Goal: Information Seeking & Learning: Learn about a topic

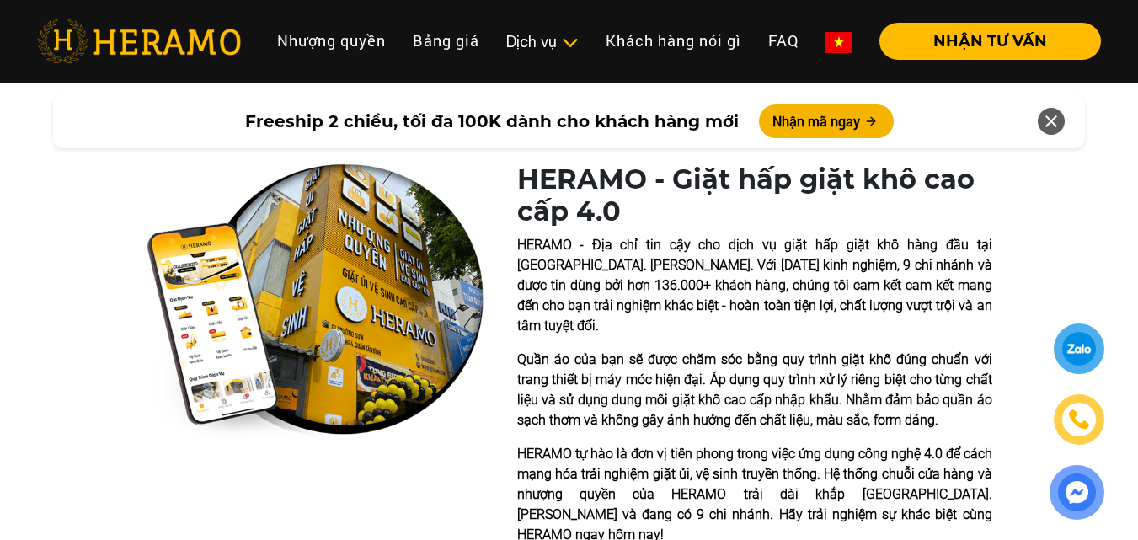
scroll to position [337, 0]
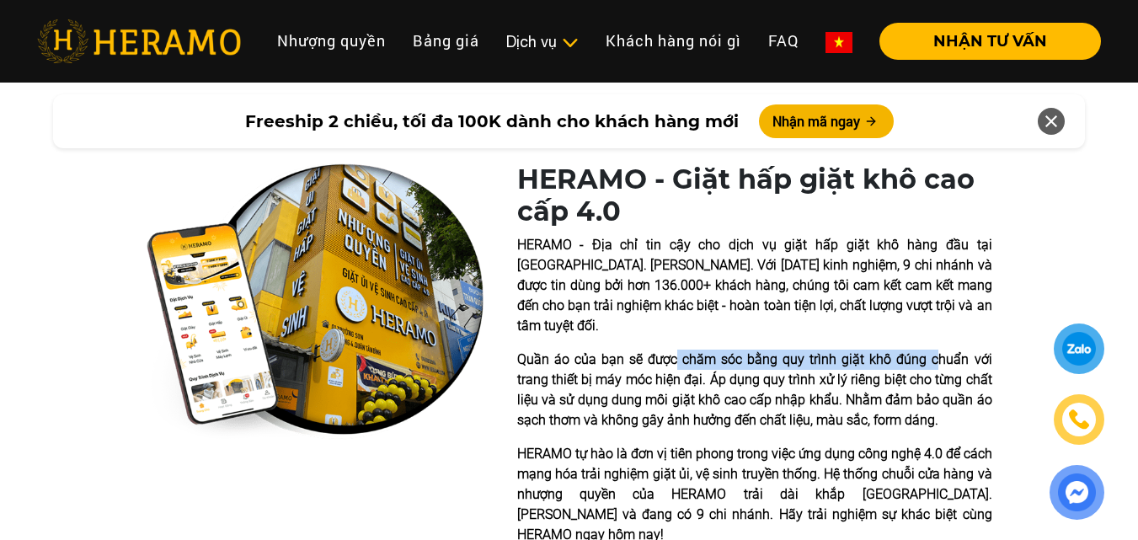
drag, startPoint x: 680, startPoint y: 340, endPoint x: 939, endPoint y: 340, distance: 259.5
click at [939, 350] on p "Quần áo của bạn sẽ được chăm sóc bằng quy trình giặt khô đúng chuẩn với trang t…" at bounding box center [754, 390] width 475 height 81
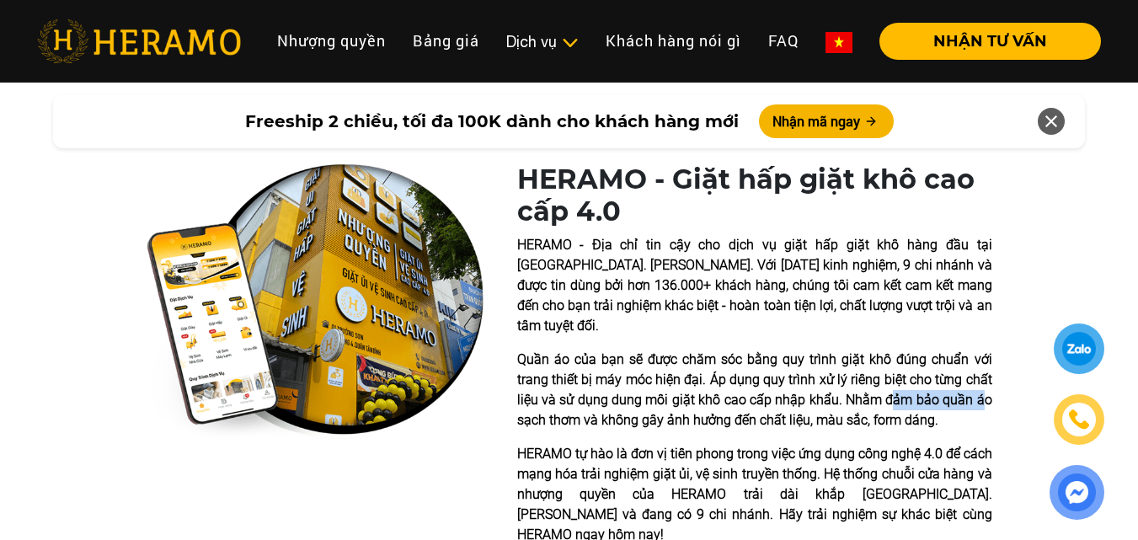
drag, startPoint x: 904, startPoint y: 377, endPoint x: 986, endPoint y: 379, distance: 82.6
click at [986, 379] on p "Quần áo của bạn sẽ được chăm sóc bằng quy trình giặt khô đúng chuẩn với trang t…" at bounding box center [754, 390] width 475 height 81
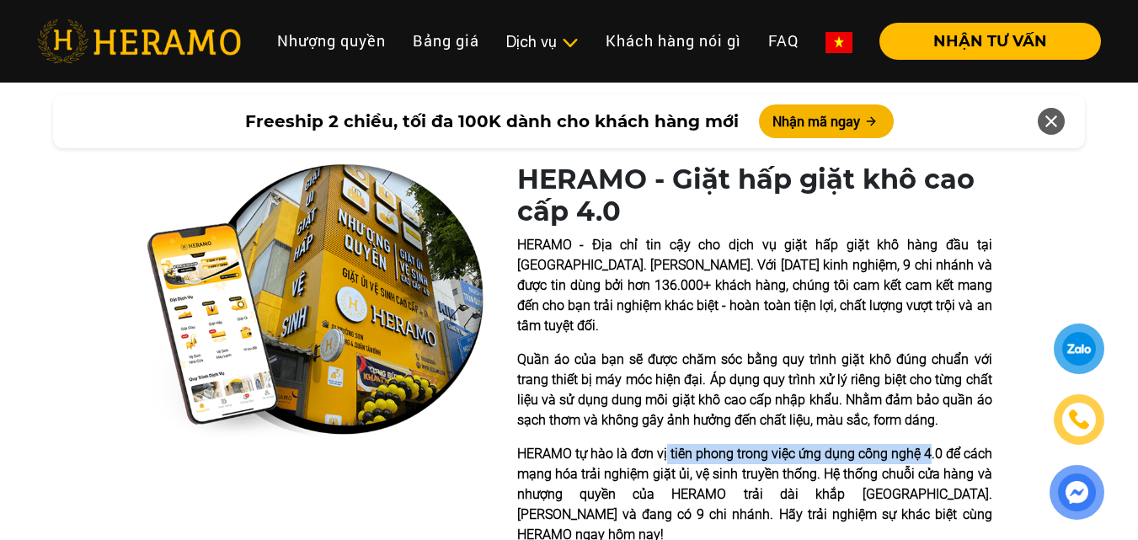
drag, startPoint x: 674, startPoint y: 429, endPoint x: 929, endPoint y: 429, distance: 255.3
click at [929, 444] on p "HERAMO tự hào là đơn vị tiên phong trong việc ứng dụng công nghệ 4.0 để cách mạ…" at bounding box center [754, 494] width 475 height 101
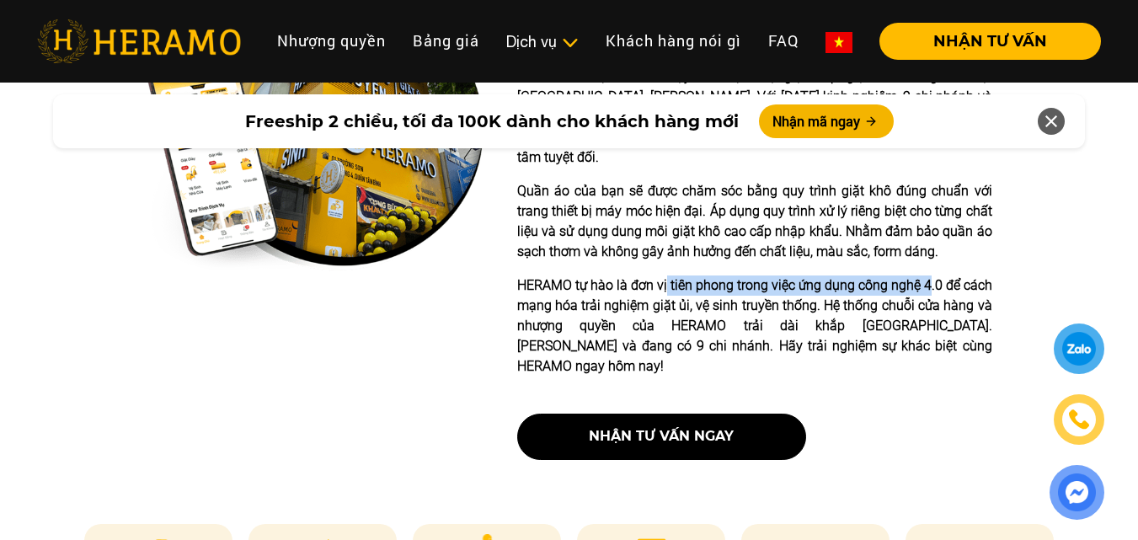
scroll to position [421, 0]
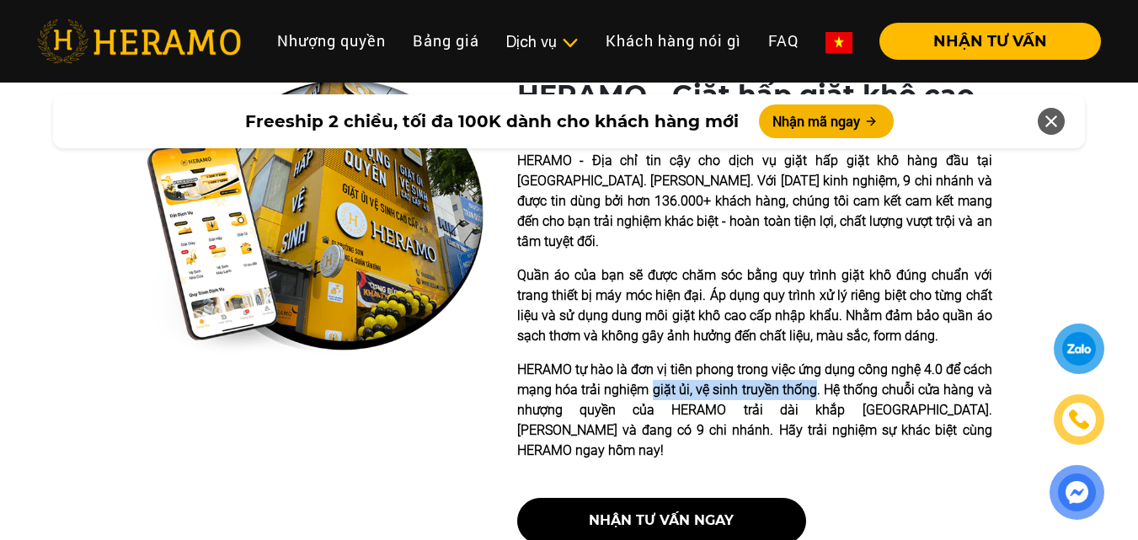
drag, startPoint x: 654, startPoint y: 366, endPoint x: 818, endPoint y: 366, distance: 164.3
click at [818, 366] on p "HERAMO tự hào là đơn vị tiên phong trong việc ứng dụng công nghệ 4.0 để cách mạ…" at bounding box center [754, 410] width 475 height 101
drag, startPoint x: 901, startPoint y: 367, endPoint x: 1013, endPoint y: 378, distance: 112.6
click at [1013, 378] on div "HERAMO - Giặt hấp giặt khô cao cấp 4.0 HERAMO - Địa chỉ tin cậy cho dịch vụ giặ…" at bounding box center [569, 318] width 1138 height 479
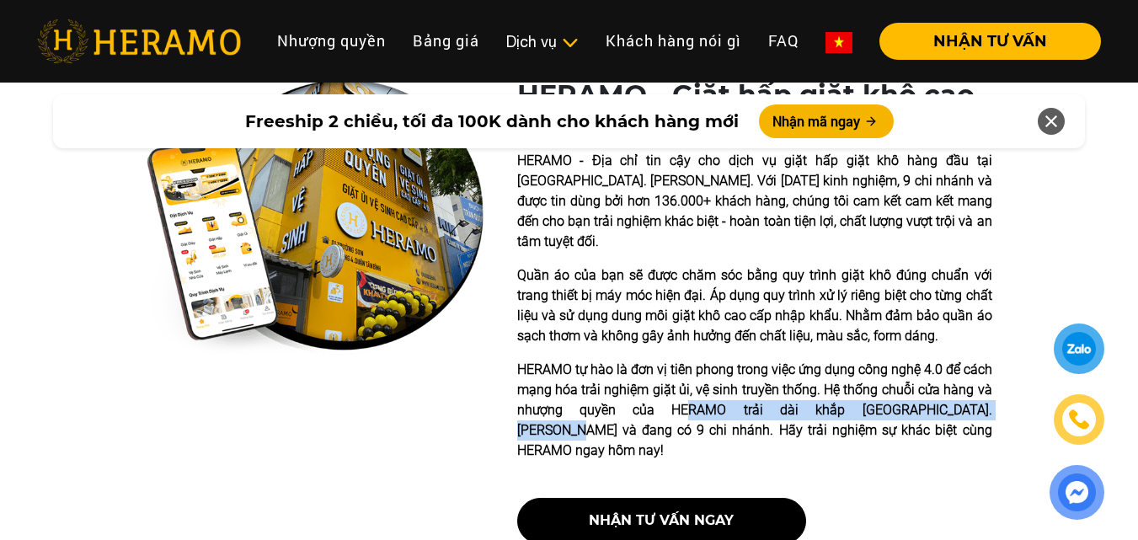
drag, startPoint x: 650, startPoint y: 388, endPoint x: 968, endPoint y: 394, distance: 317.7
click at [968, 394] on p "HERAMO tự hào là đơn vị tiên phong trong việc ứng dụng công nghệ 4.0 để cách mạ…" at bounding box center [754, 410] width 475 height 101
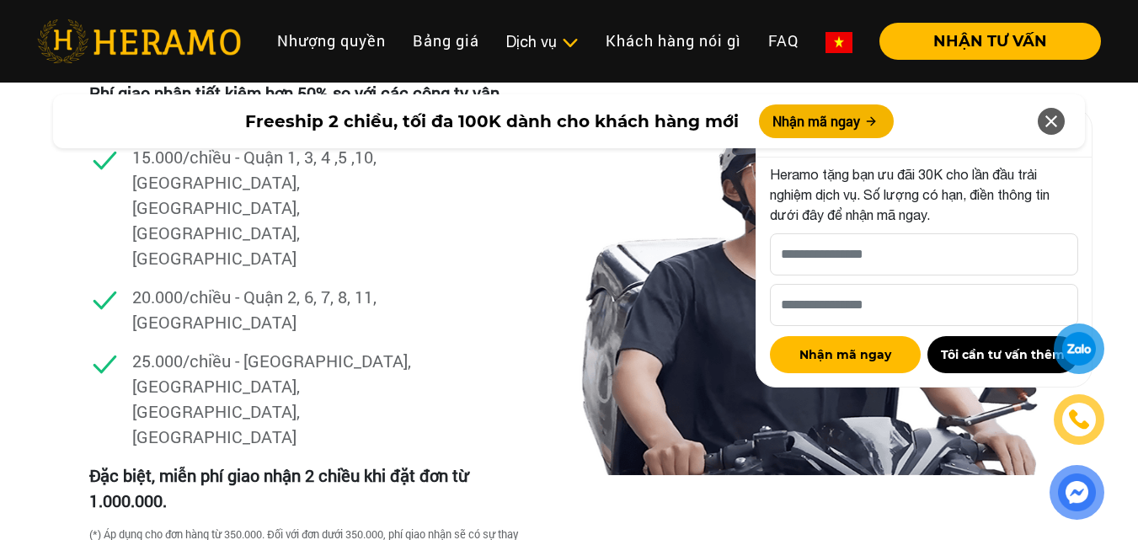
scroll to position [4802, 0]
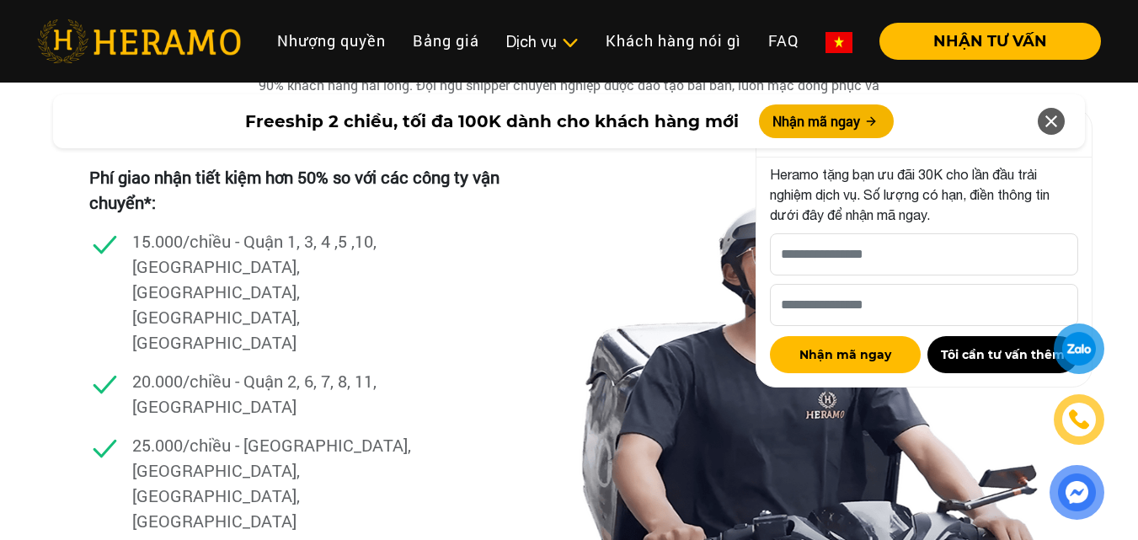
click at [1053, 130] on icon at bounding box center [1051, 121] width 20 height 30
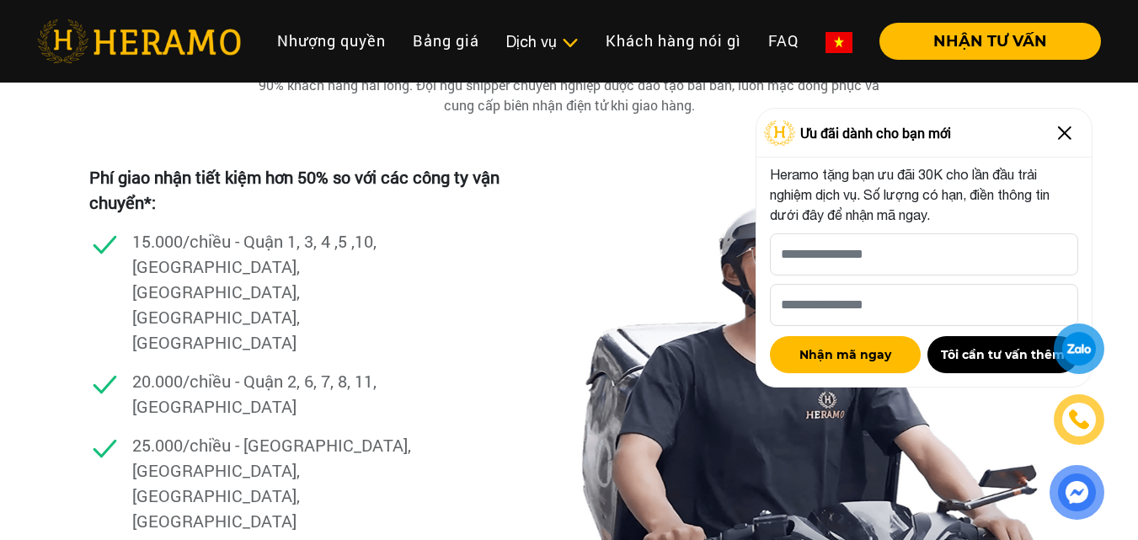
click at [1068, 135] on img at bounding box center [1064, 133] width 27 height 27
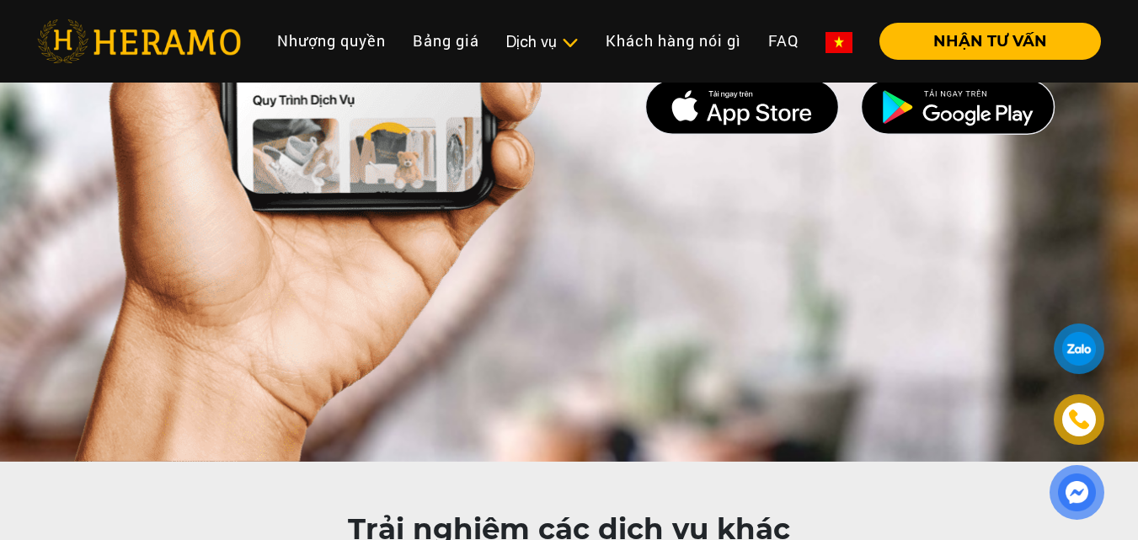
scroll to position [8256, 0]
